Goal: Information Seeking & Learning: Learn about a topic

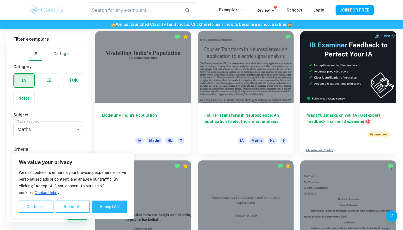
scroll to position [151, 0]
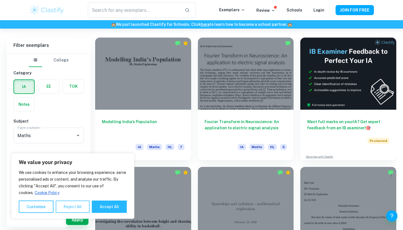
click at [88, 206] on button "Reject All" at bounding box center [73, 206] width 34 height 12
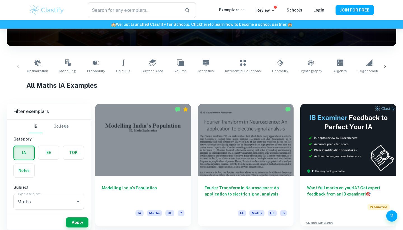
scroll to position [88, 0]
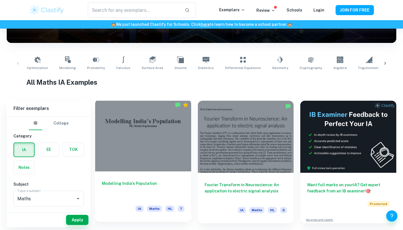
click at [166, 134] on div at bounding box center [143, 135] width 96 height 72
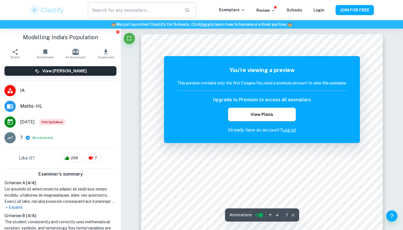
scroll to position [-2, 0]
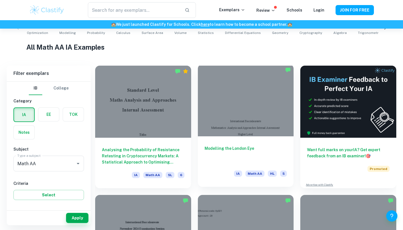
scroll to position [125, 0]
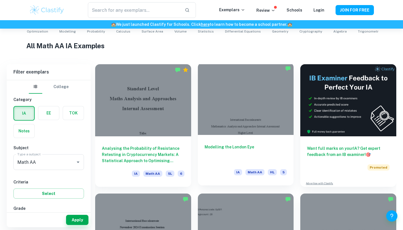
click at [237, 115] on div at bounding box center [246, 99] width 96 height 72
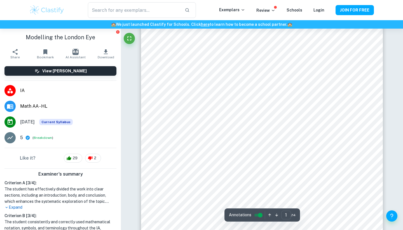
scroll to position [78, 0]
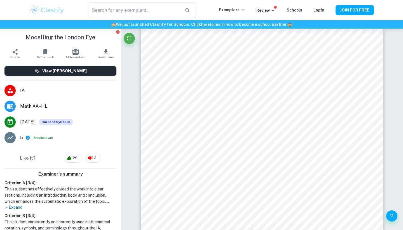
click at [11, 136] on icon at bounding box center [10, 137] width 7 height 7
click at [16, 138] on li "5 ( Breakdown )" at bounding box center [60, 138] width 121 height 16
click at [45, 138] on button "Breakdown" at bounding box center [43, 137] width 18 height 5
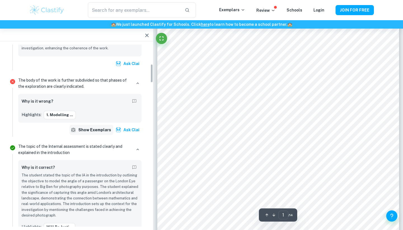
scroll to position [189, 0]
click at [64, 111] on button "1. Modelling ..." at bounding box center [60, 114] width 32 height 8
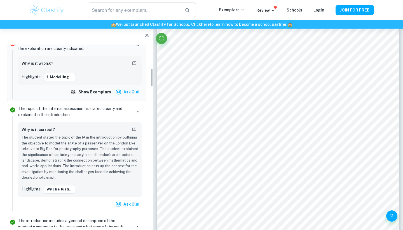
scroll to position [227, 0]
click at [99, 87] on button "Show exemplars" at bounding box center [91, 92] width 44 height 10
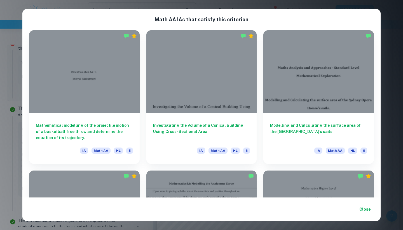
click at [387, 12] on div "Math AA IA s that satisfy this criterion Mathematical modelling of the projecti…" at bounding box center [201, 115] width 403 height 230
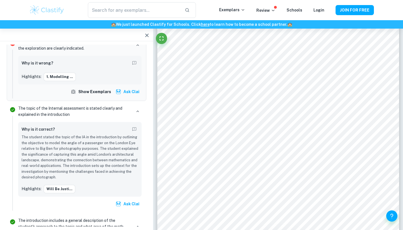
click at [94, 96] on div "The body of the work is further subdivided so that phases of the exploration ar…" at bounding box center [80, 67] width 128 height 61
click at [93, 89] on button "Show exemplars" at bounding box center [91, 92] width 44 height 10
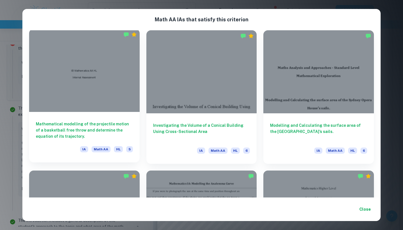
click at [111, 90] on div at bounding box center [84, 70] width 111 height 83
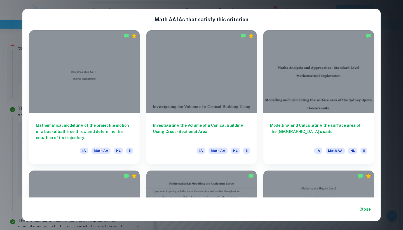
click at [23, 40] on div "Mathematical modelling of the projectile motion of a basketball free throw and …" at bounding box center [80, 94] width 117 height 140
click at [366, 206] on button "Close" at bounding box center [365, 209] width 18 height 10
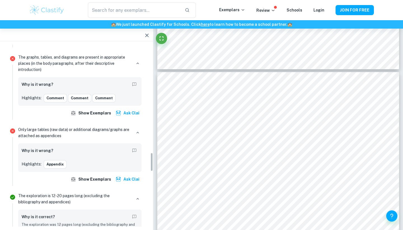
scroll to position [1040, 0]
click at [58, 94] on button "Comment" at bounding box center [55, 98] width 23 height 8
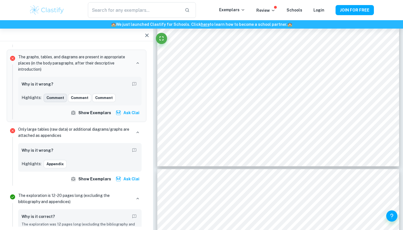
scroll to position [939, 0]
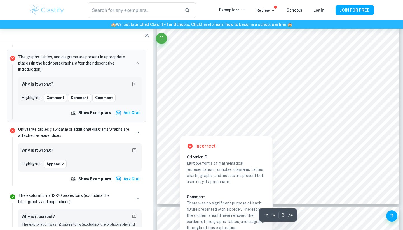
click at [176, 128] on div at bounding box center [179, 130] width 9 height 10
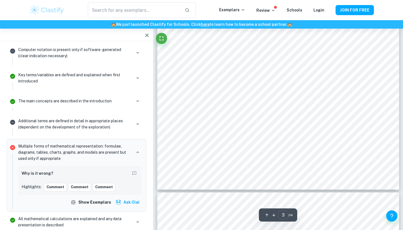
scroll to position [953, 0]
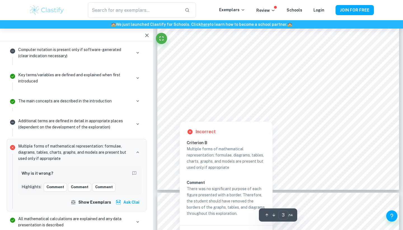
click at [178, 113] on div at bounding box center [179, 115] width 9 height 10
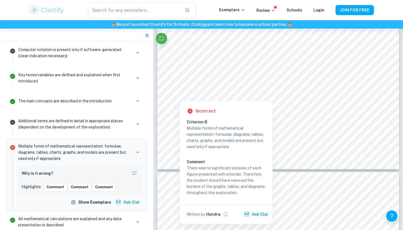
scroll to position [974, 0]
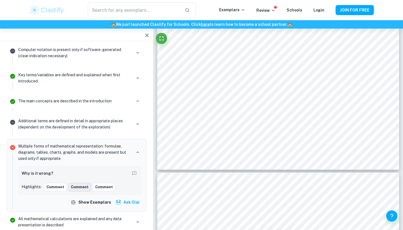
click at [74, 183] on button "Comment" at bounding box center [79, 187] width 23 height 8
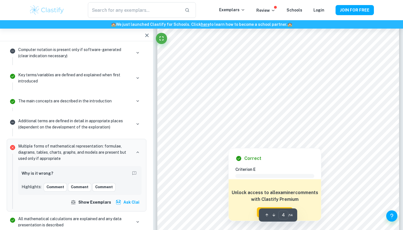
scroll to position [1255, 0]
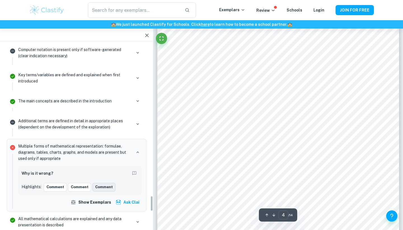
click at [103, 183] on button "Comment" at bounding box center [103, 187] width 23 height 8
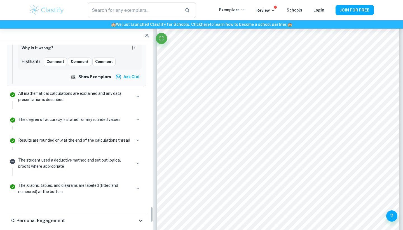
scroll to position [1895, 0]
click at [96, 157] on p "The student used a deductive method and set out logical proofs where appropriate" at bounding box center [74, 163] width 113 height 12
click at [123, 157] on p "The student used a deductive method and set out logical proofs where appropriate" at bounding box center [74, 163] width 113 height 12
click at [131, 157] on p "The student used a deductive method and set out logical proofs where appropriate" at bounding box center [74, 163] width 113 height 12
click at [136, 160] on icon "button" at bounding box center [137, 162] width 5 height 5
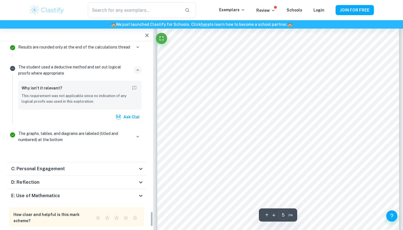
scroll to position [1554, 0]
click at [80, 165] on div "C: Personal Engagement" at bounding box center [74, 168] width 126 height 7
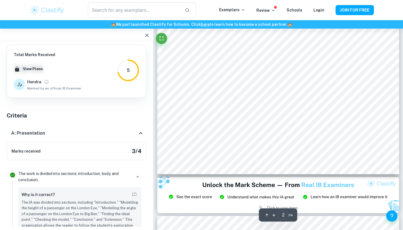
scroll to position [488, 0]
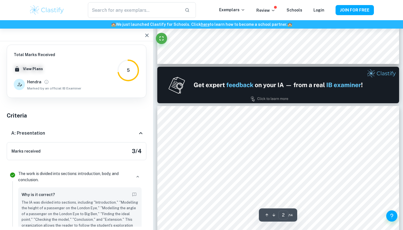
type input "1"
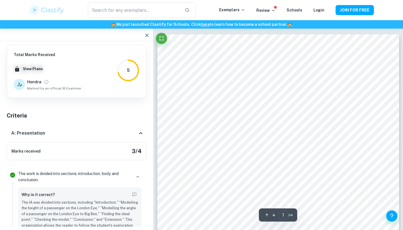
scroll to position [0, 0]
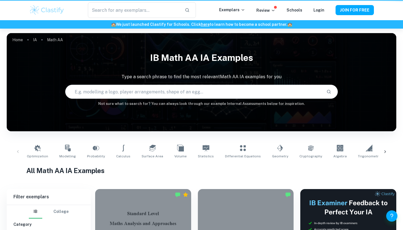
scroll to position [125, 0]
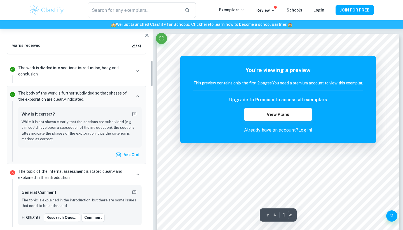
scroll to position [109, 0]
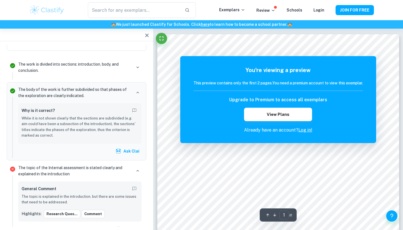
click at [57, 110] on div "Why is it correct?" at bounding box center [80, 110] width 117 height 9
click at [49, 89] on p "The body of the work is further subdivided so that phases of the exploration ar…" at bounding box center [74, 92] width 113 height 12
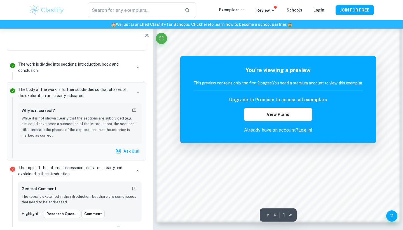
scroll to position [529, 0]
